Goal: Task Accomplishment & Management: Manage account settings

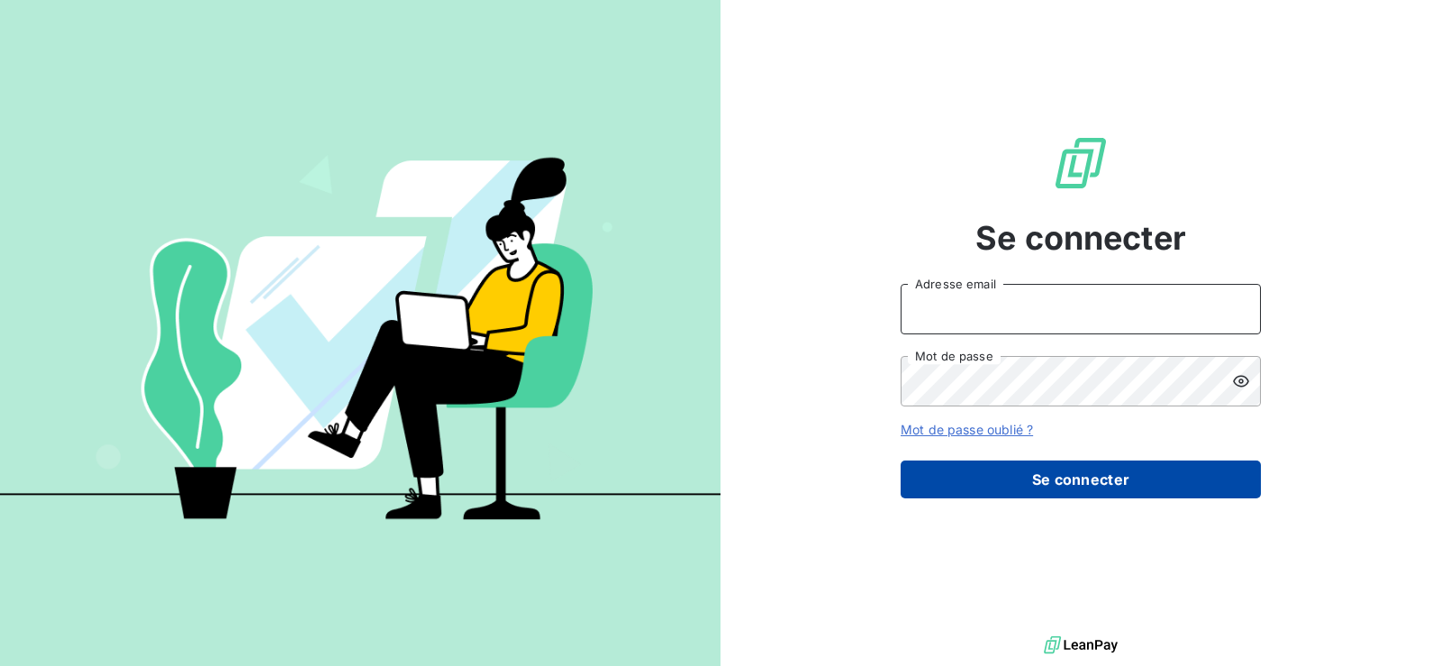
type input "[EMAIL_ADDRESS][DOMAIN_NAME]"
click at [1104, 486] on button "Se connecter" at bounding box center [1081, 479] width 360 height 38
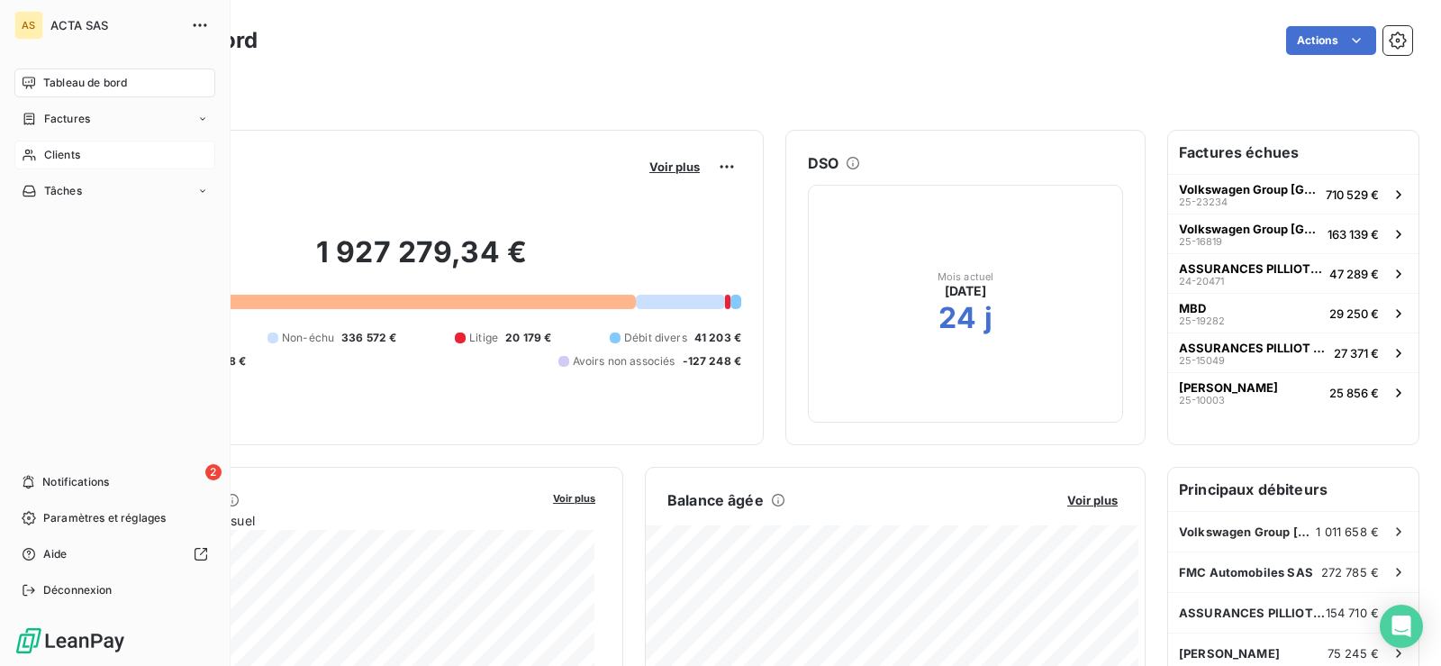
click at [67, 154] on span "Clients" at bounding box center [62, 155] width 36 height 16
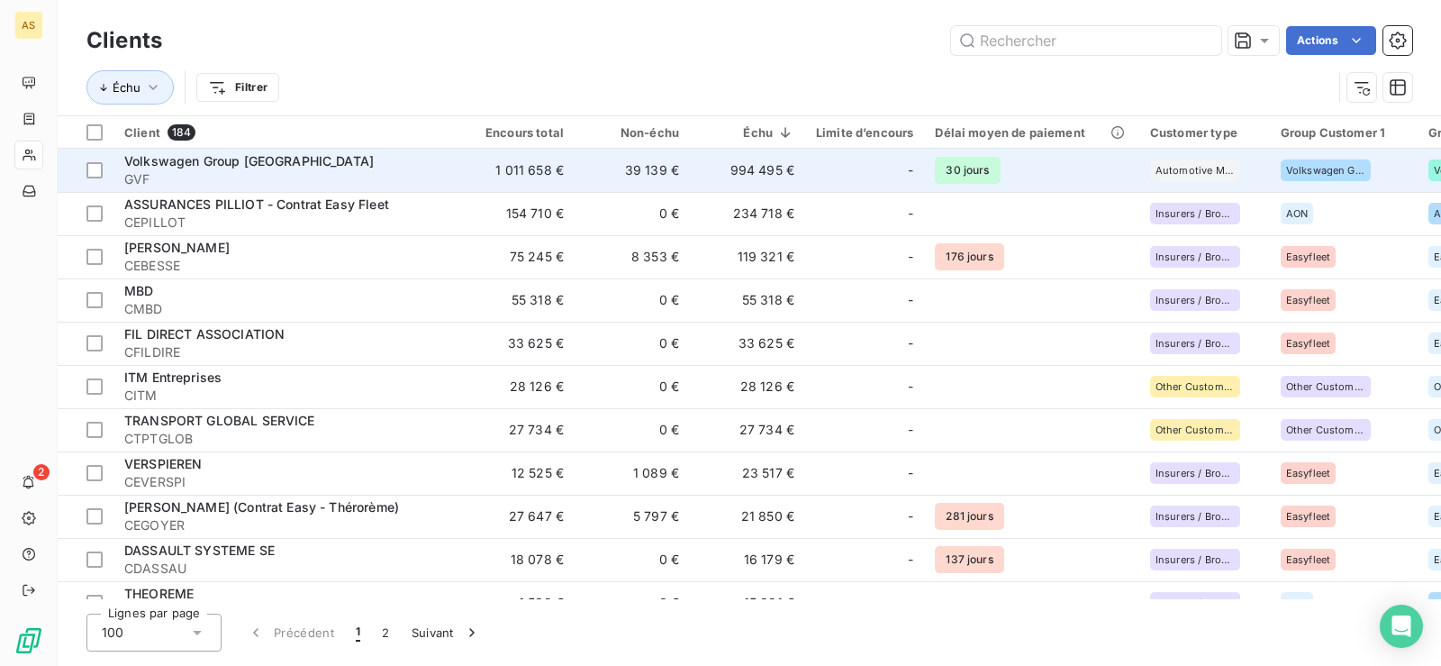
click at [240, 163] on span "Volkswagen Group [GEOGRAPHIC_DATA]" at bounding box center [248, 160] width 249 height 15
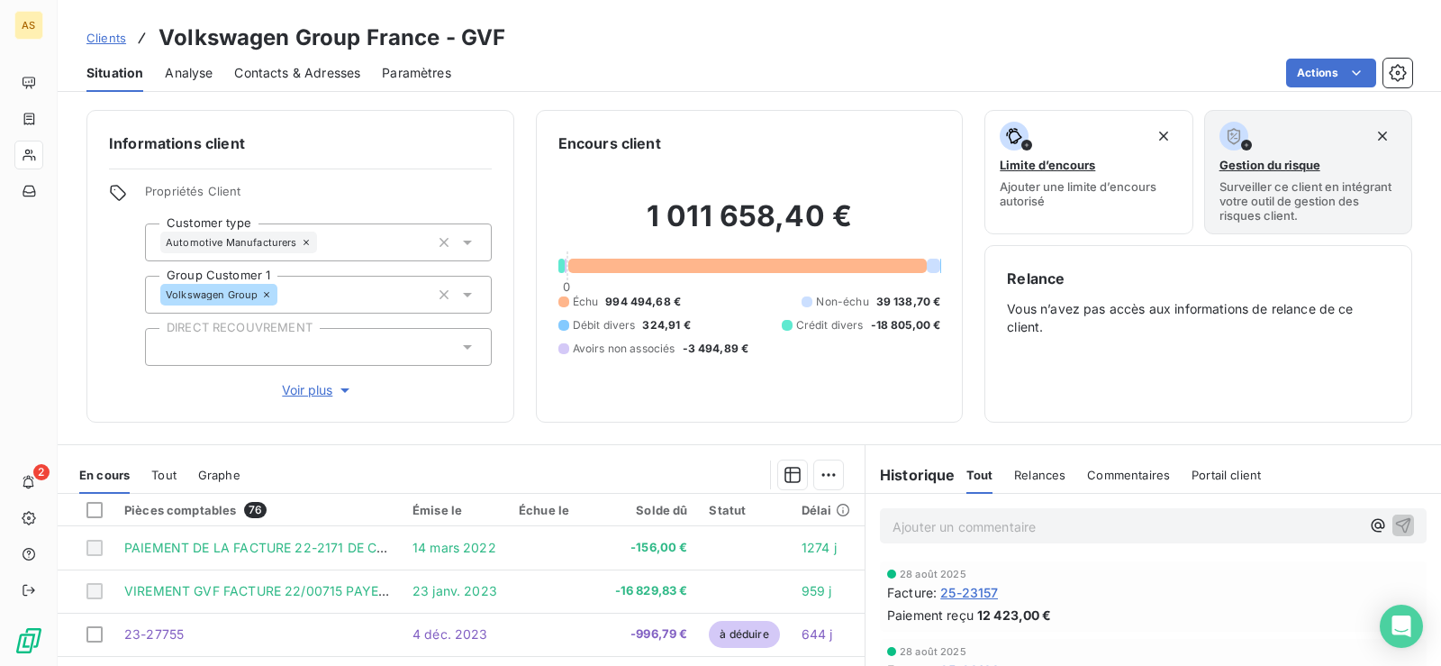
click at [657, 270] on div at bounding box center [747, 266] width 358 height 14
